Goal: Task Accomplishment & Management: Manage account settings

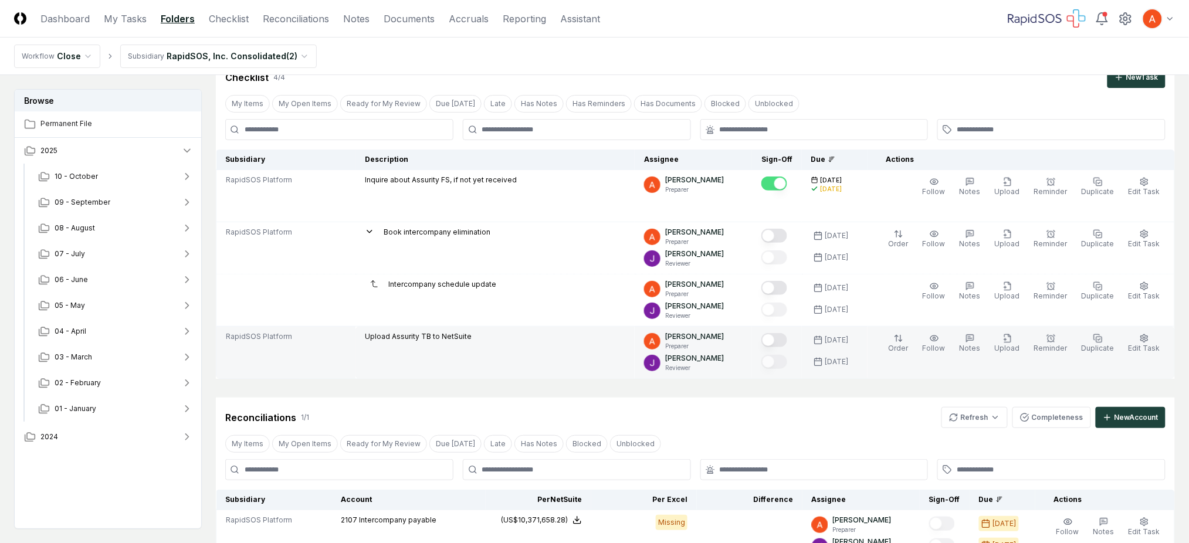
scroll to position [78, 0]
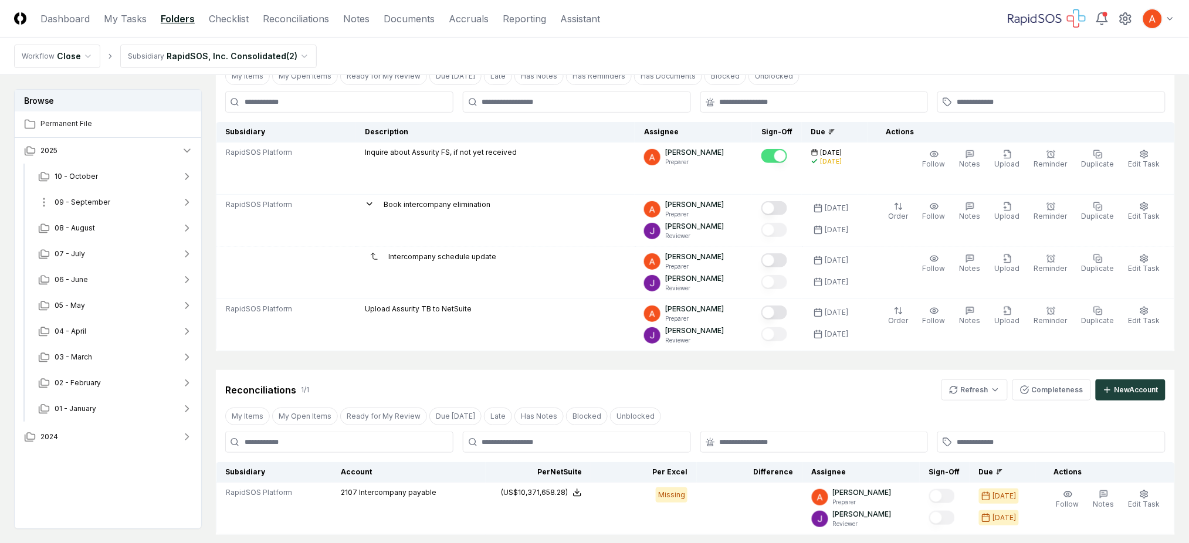
click at [110, 195] on button "09 - September" at bounding box center [116, 202] width 174 height 26
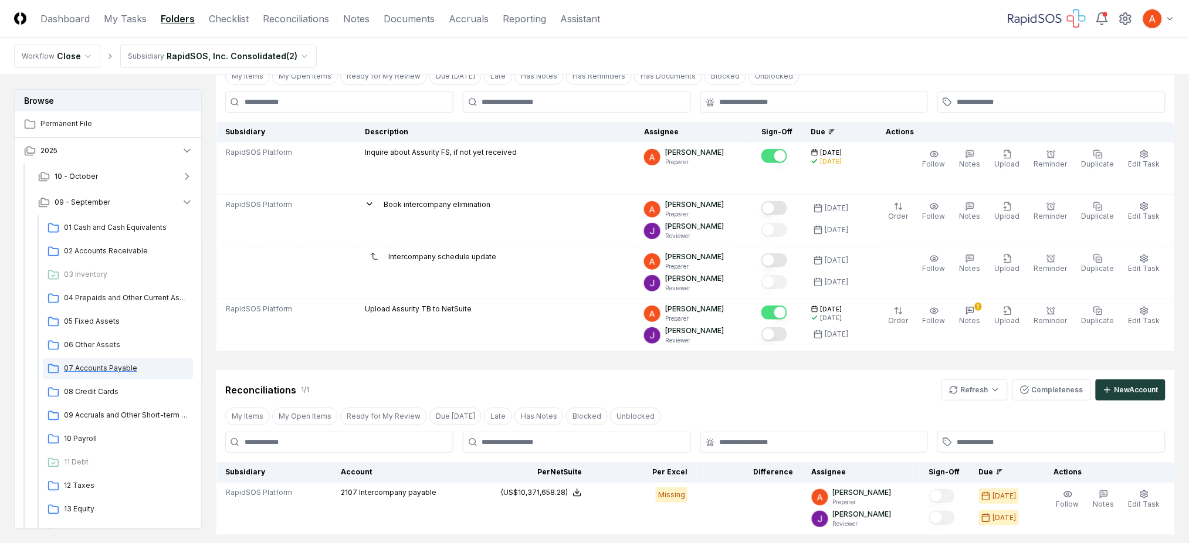
click at [115, 369] on span "07 Accounts Payable" at bounding box center [126, 368] width 124 height 11
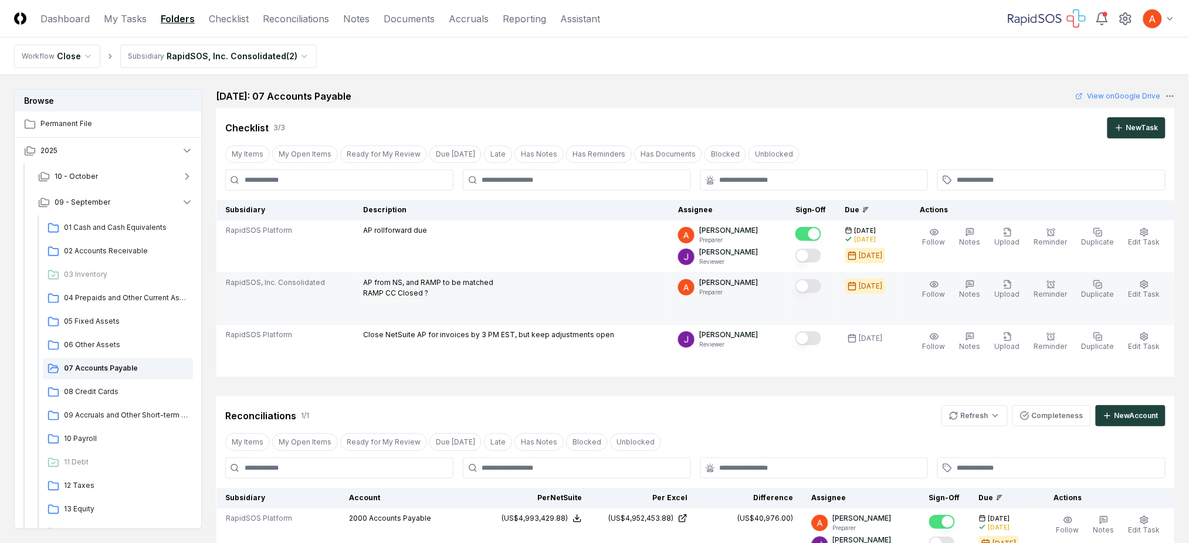
click at [817, 290] on button "Mark complete" at bounding box center [808, 286] width 26 height 14
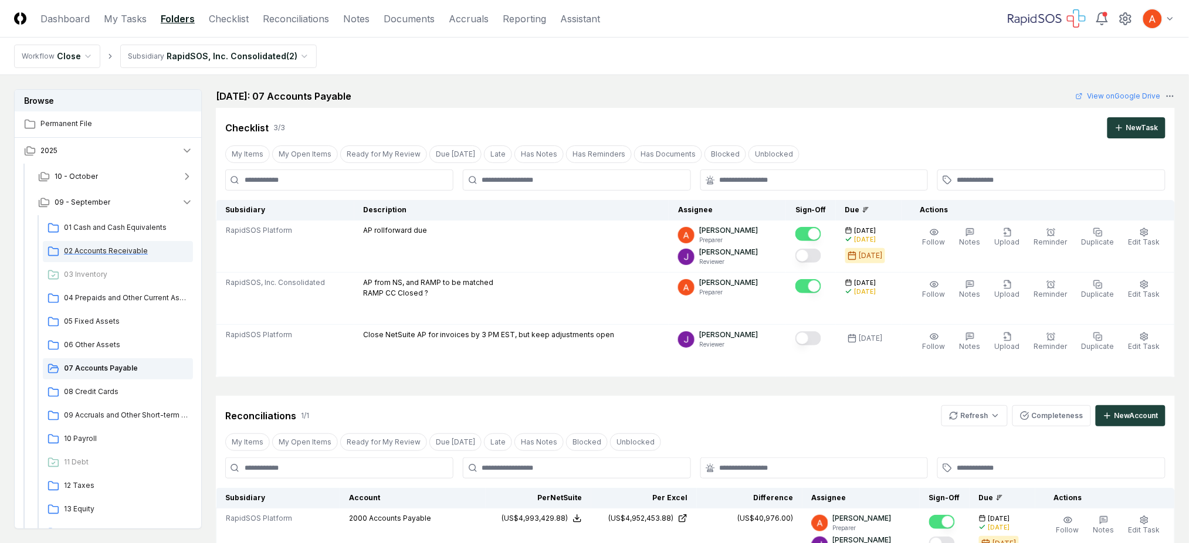
click at [124, 249] on span "02 Accounts Receivable" at bounding box center [126, 251] width 124 height 11
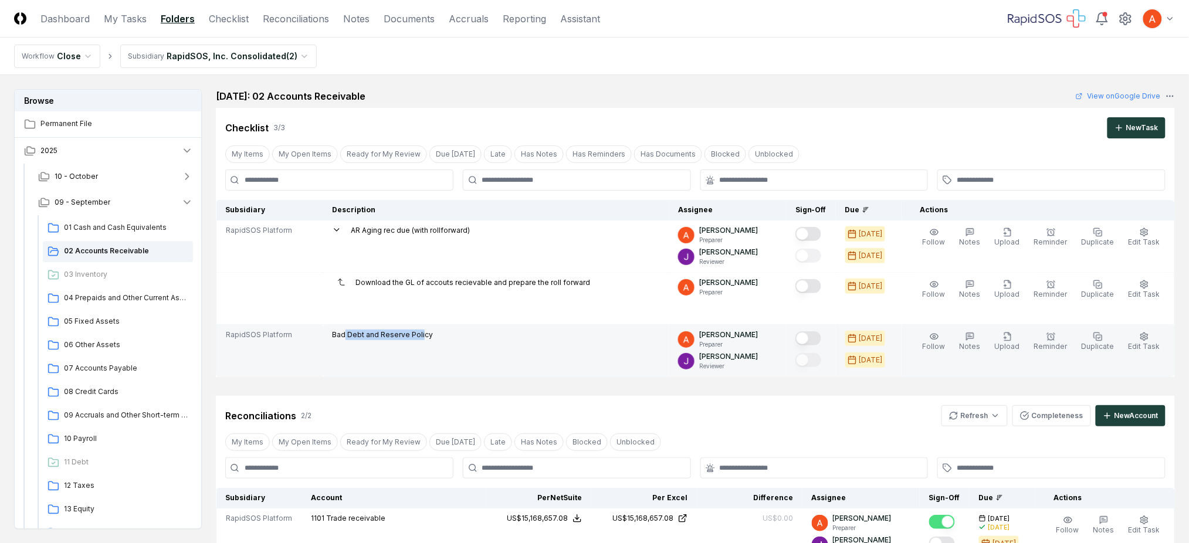
drag, startPoint x: 346, startPoint y: 336, endPoint x: 425, endPoint y: 336, distance: 79.2
click at [425, 336] on p "Bad Debt and Reserve Policy" at bounding box center [382, 335] width 101 height 11
